Goal: Find specific page/section: Find specific page/section

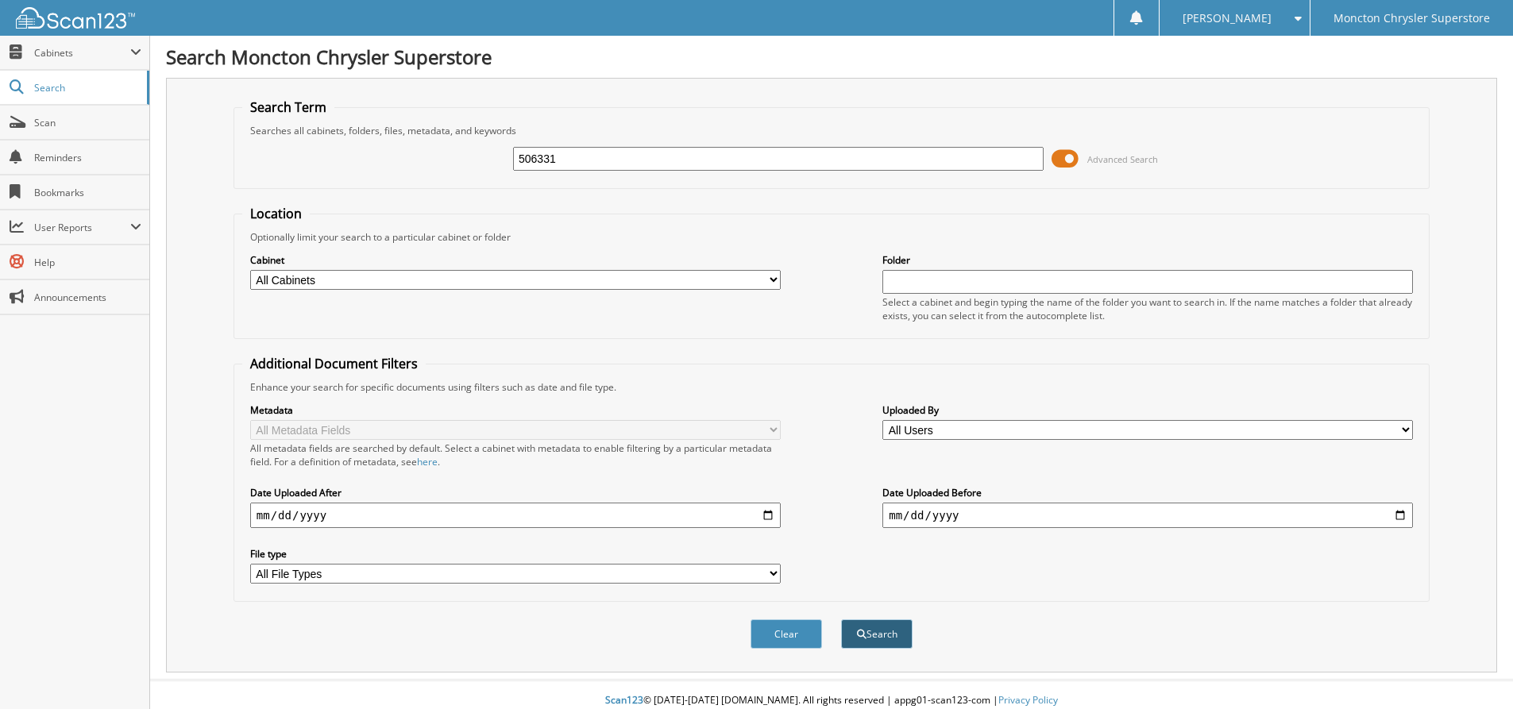
type input "506331"
click at [882, 640] on button "Search" at bounding box center [876, 634] width 71 height 29
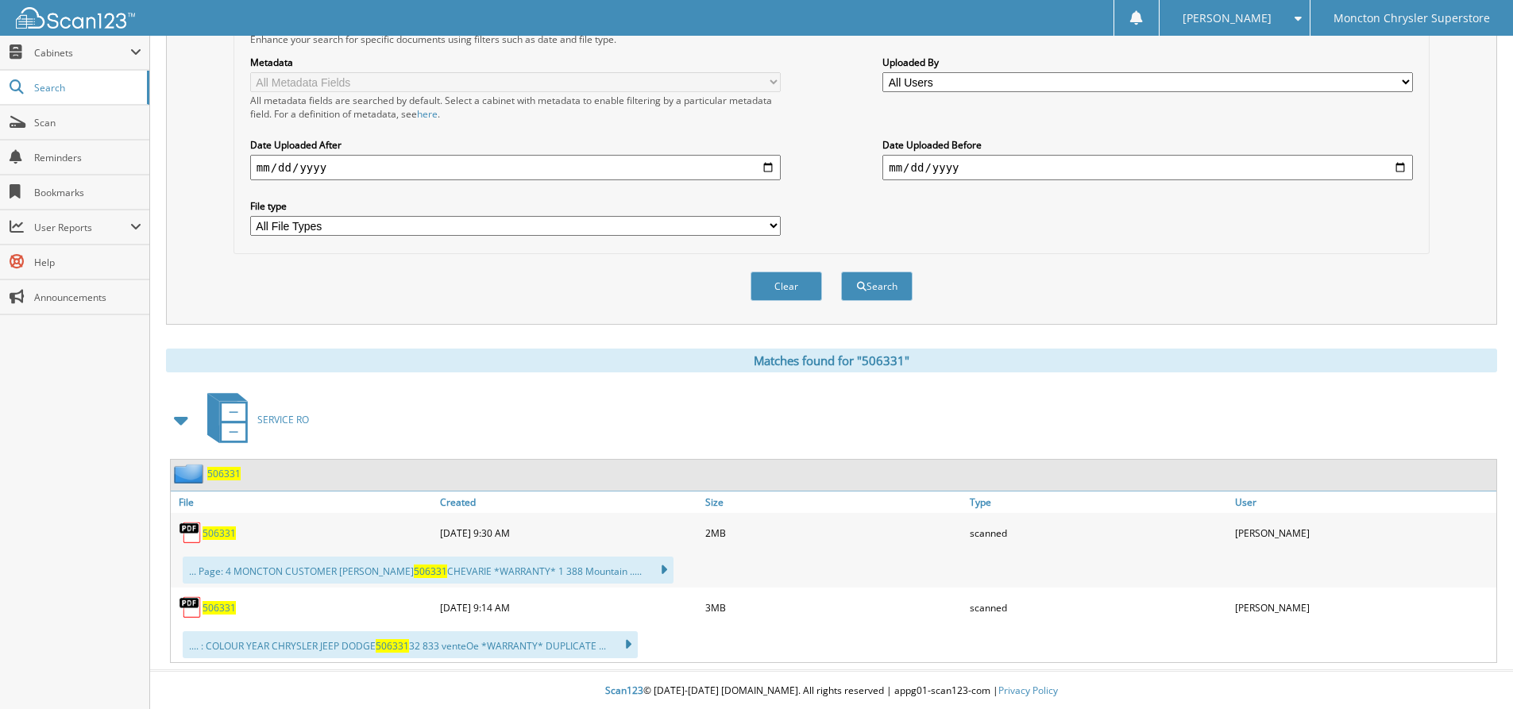
scroll to position [350, 0]
click at [227, 609] on span "506331" at bounding box center [219, 607] width 33 height 14
click at [230, 469] on span "506331" at bounding box center [223, 472] width 33 height 14
